Goal: Entertainment & Leisure: Consume media (video, audio)

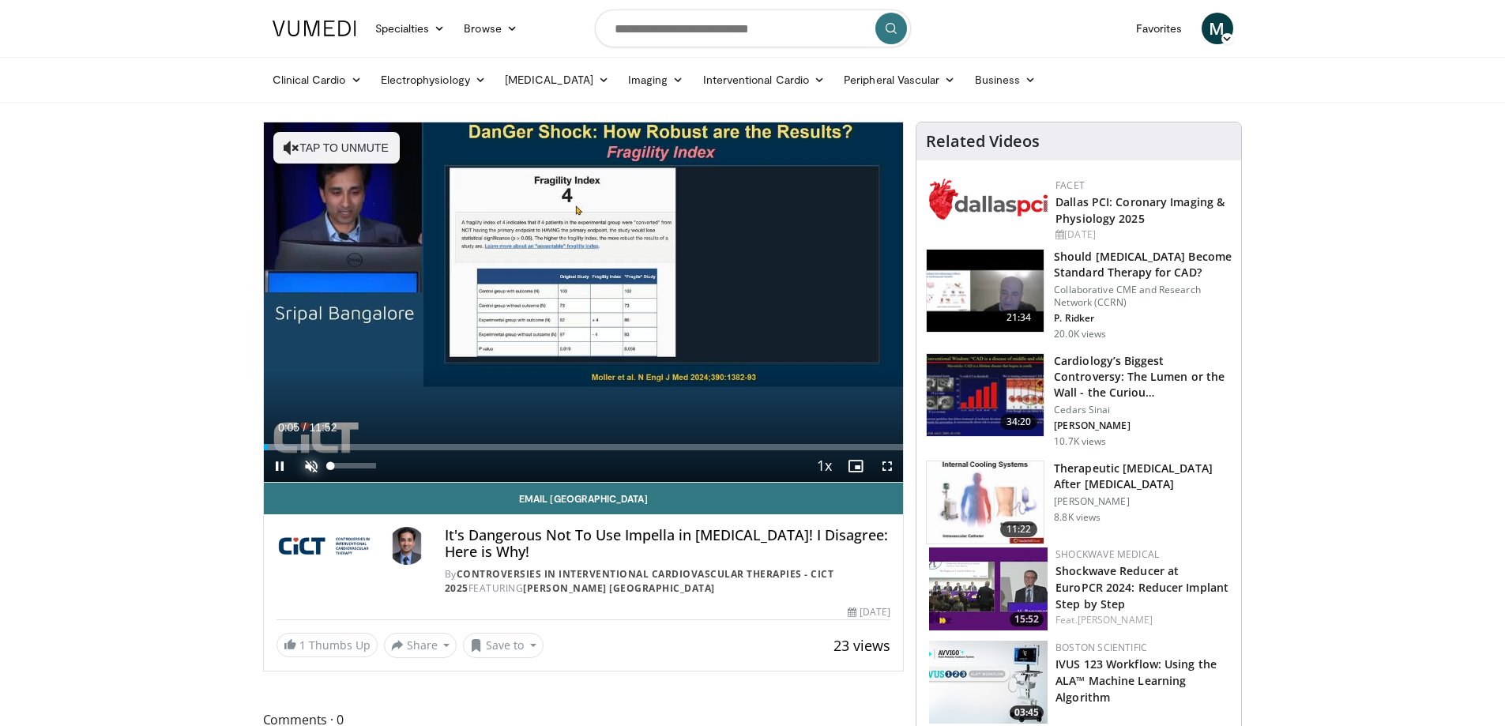
click at [320, 464] on span "Video Player" at bounding box center [311, 466] width 32 height 32
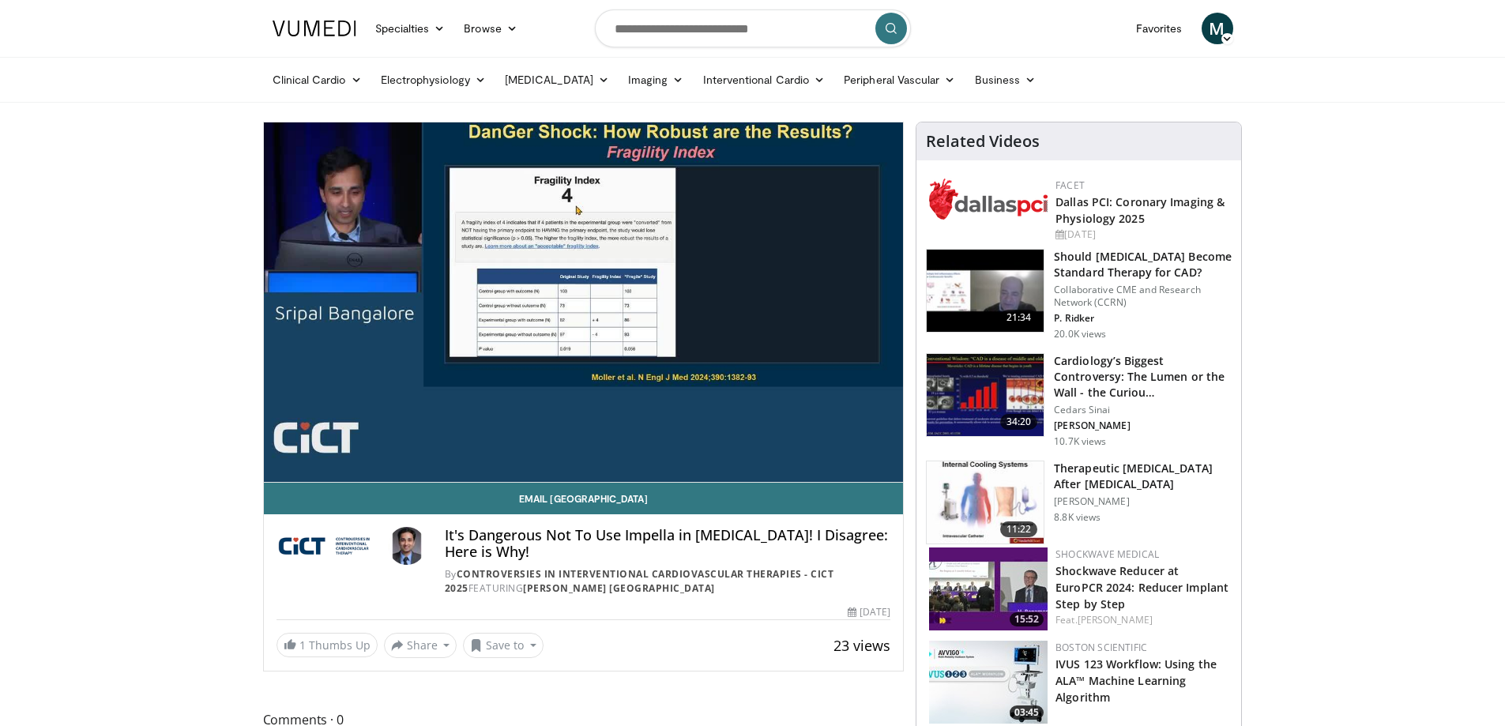
click at [438, 458] on div "10 seconds Tap to unmute" at bounding box center [584, 301] width 640 height 359
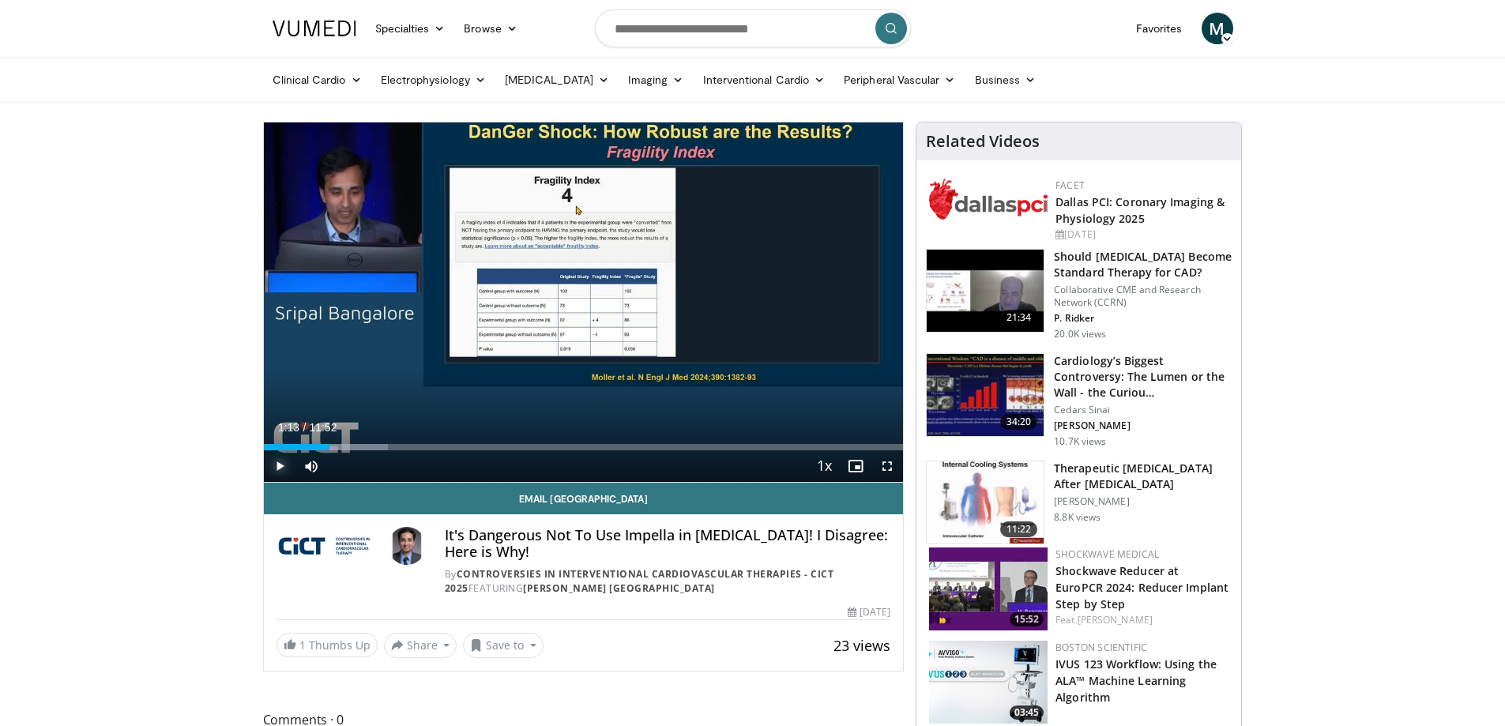
click at [289, 469] on span "Video Player" at bounding box center [280, 466] width 32 height 32
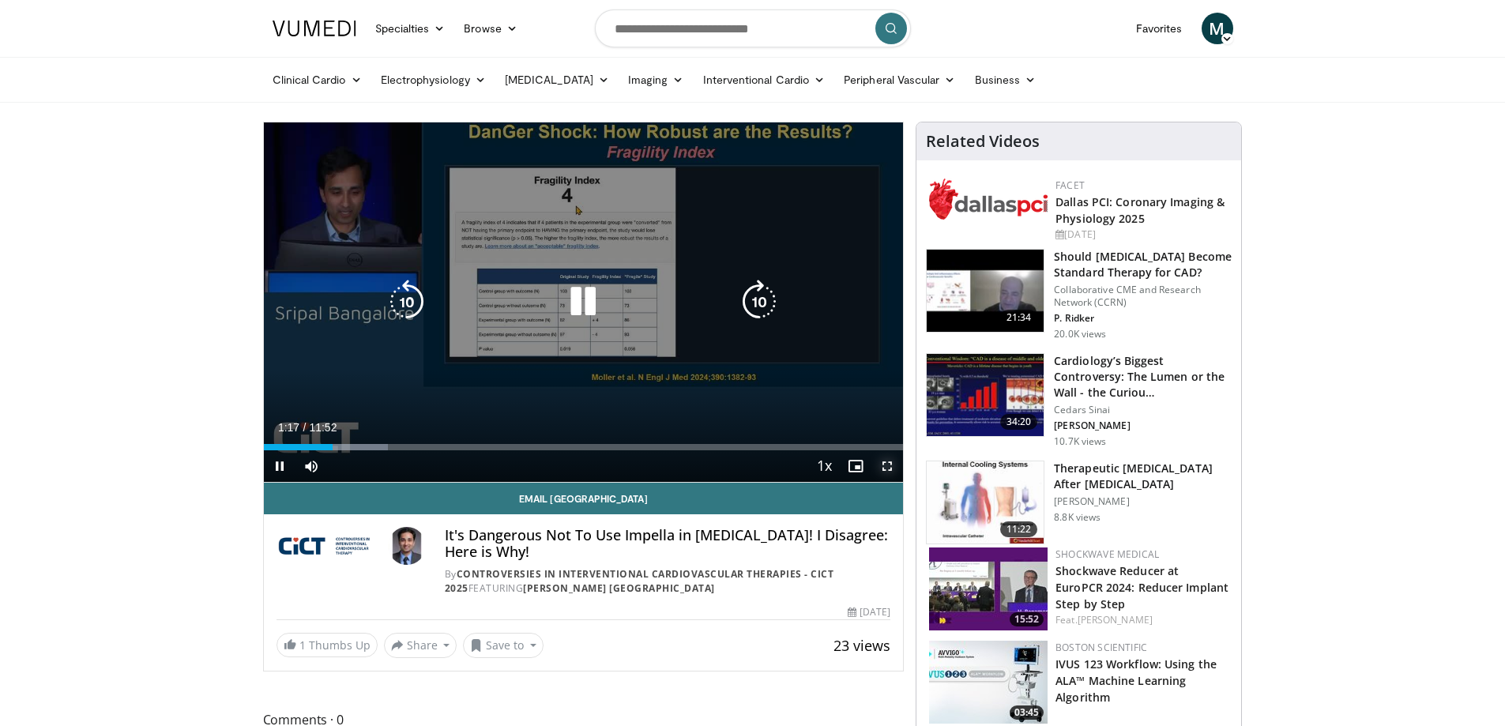
click at [882, 468] on span "Video Player" at bounding box center [887, 466] width 32 height 32
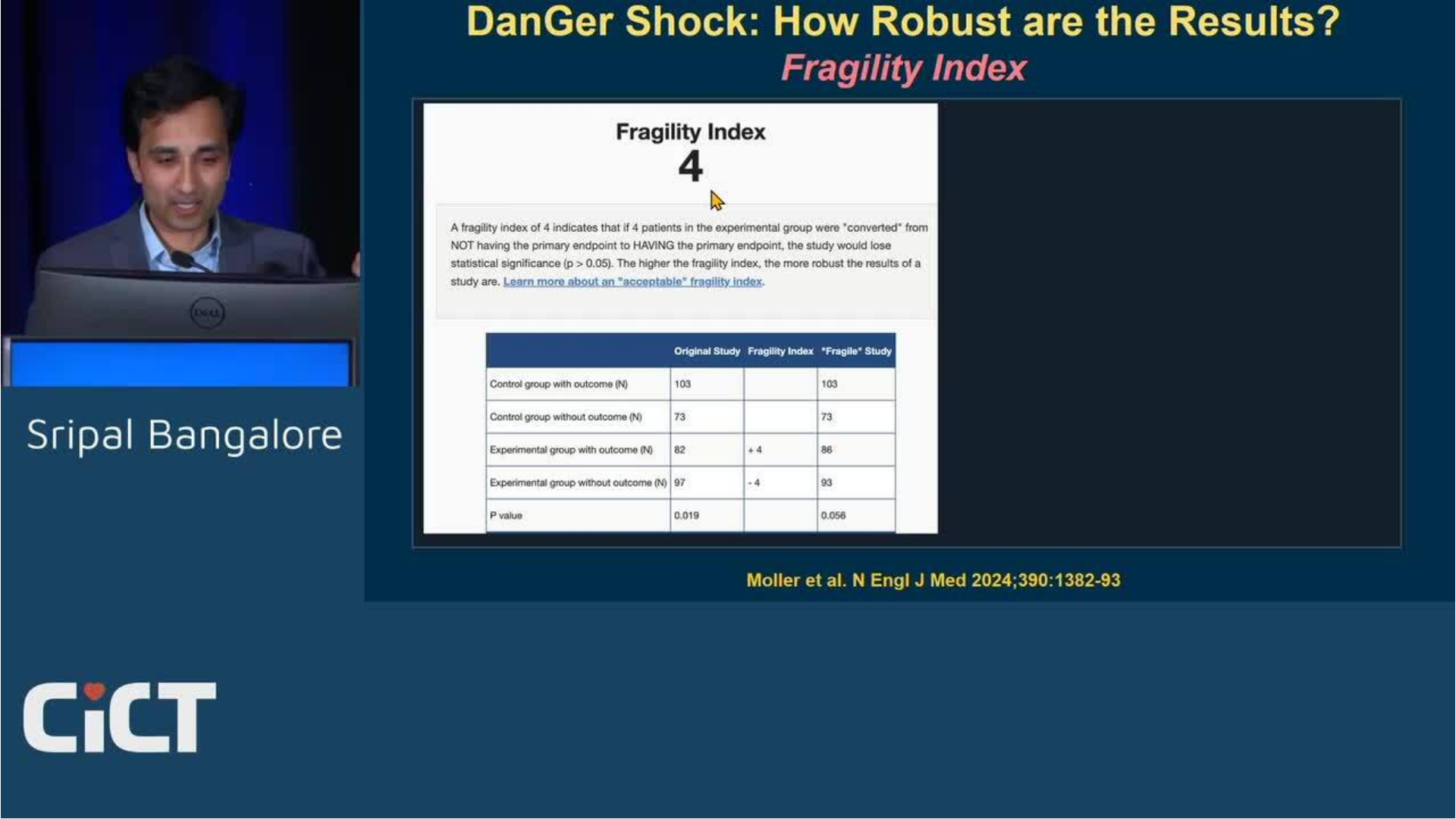
click at [195, 530] on div "10 seconds Tap to unmute" at bounding box center [728, 409] width 1456 height 818
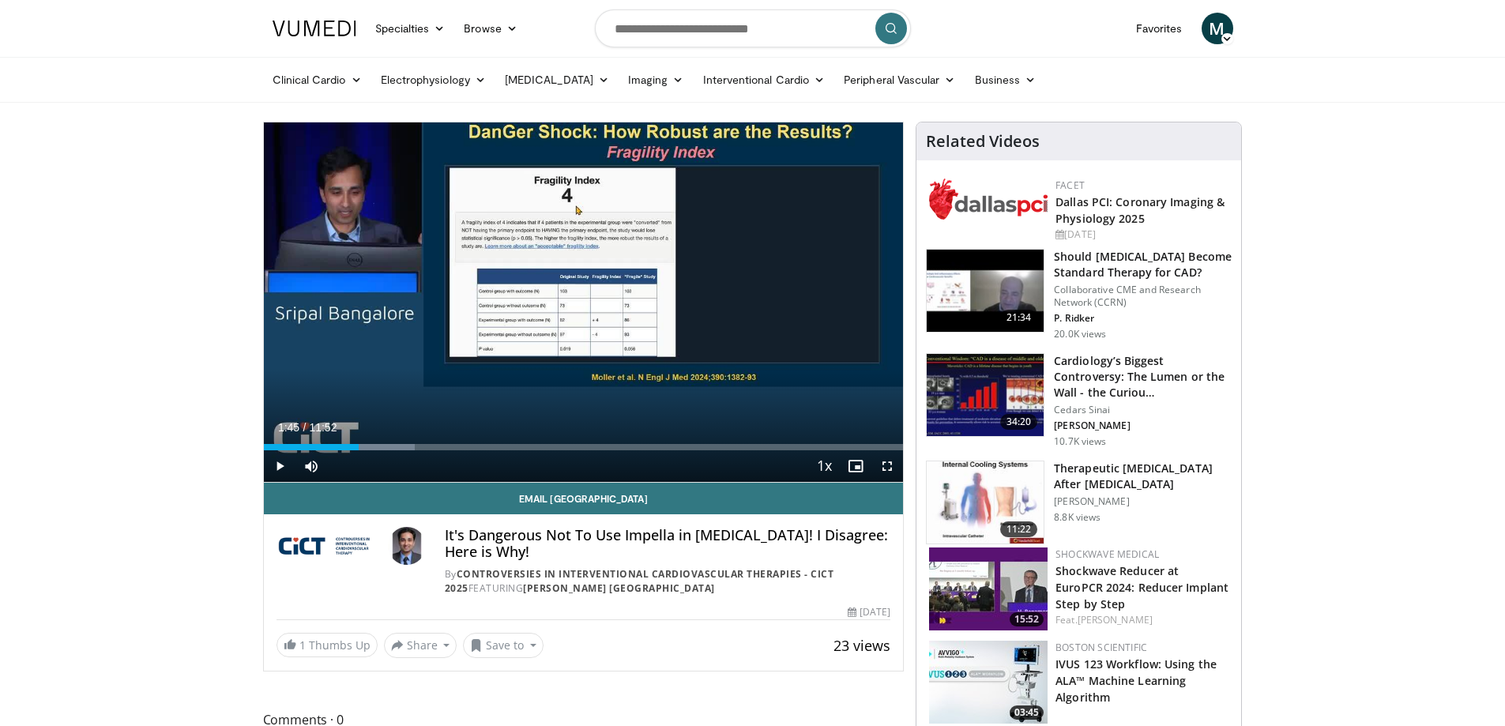
click at [468, 716] on span "Comments 0" at bounding box center [583, 719] width 641 height 21
